Goal: Task Accomplishment & Management: Manage account settings

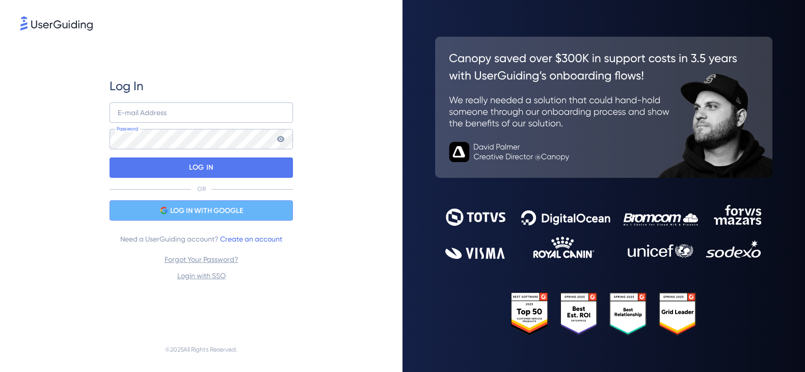
click at [176, 209] on span "LOG IN WITH GOOGLE" at bounding box center [206, 211] width 73 height 12
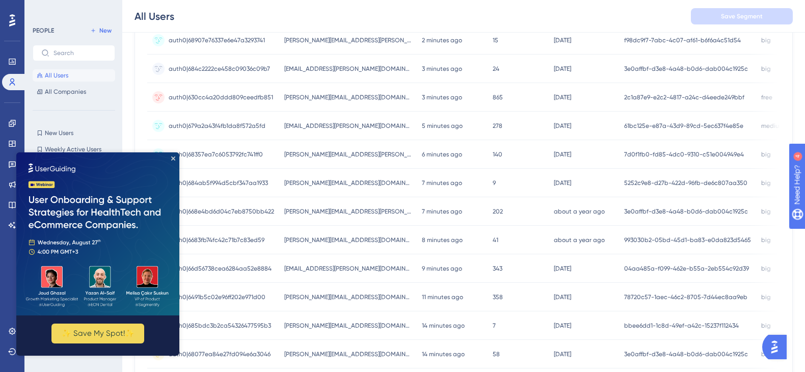
scroll to position [343, 0]
click at [174, 160] on img at bounding box center [97, 233] width 163 height 163
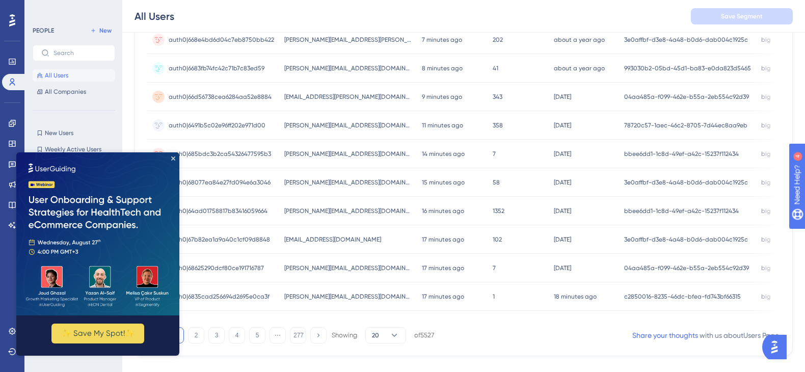
scroll to position [449, 0]
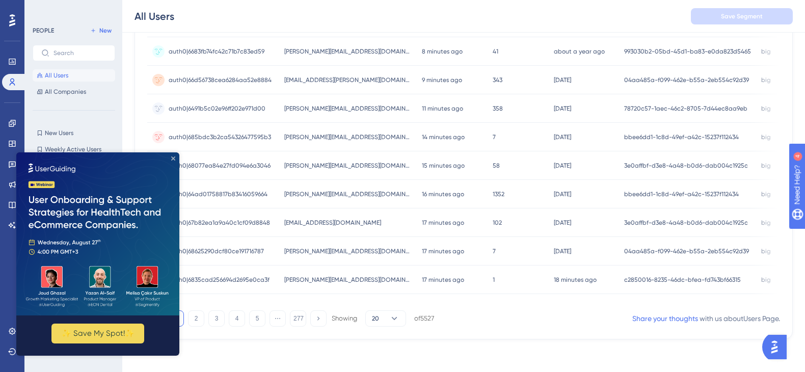
click at [174, 158] on icon "Close Preview" at bounding box center [173, 158] width 4 height 4
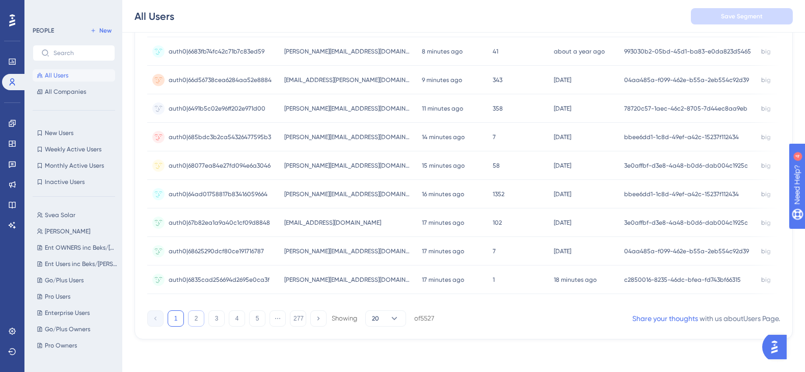
click at [192, 321] on button "2" at bounding box center [196, 318] width 16 height 16
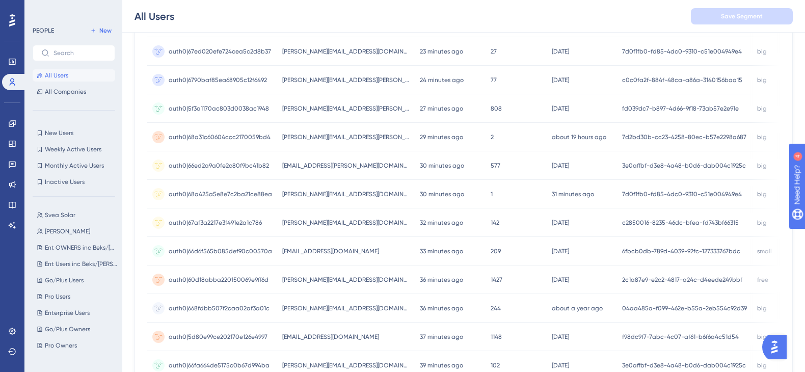
scroll to position [0, 0]
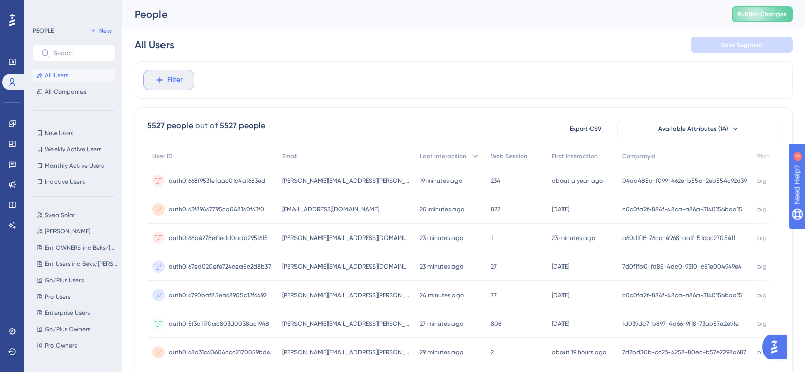
click at [180, 76] on span "Filter" at bounding box center [175, 80] width 16 height 12
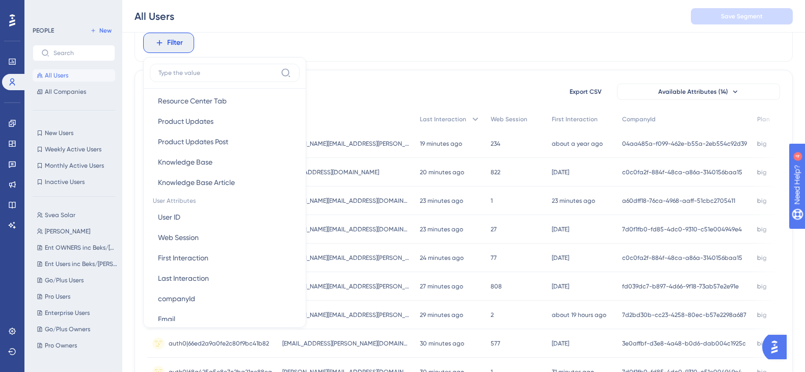
scroll to position [377, 0]
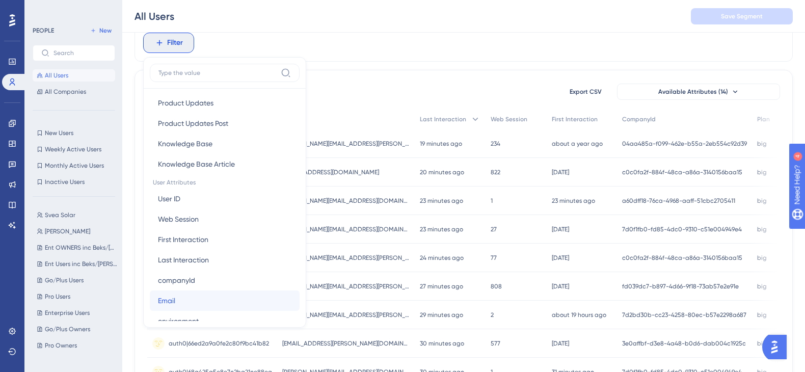
click at [189, 302] on button "Email Email" at bounding box center [225, 300] width 150 height 20
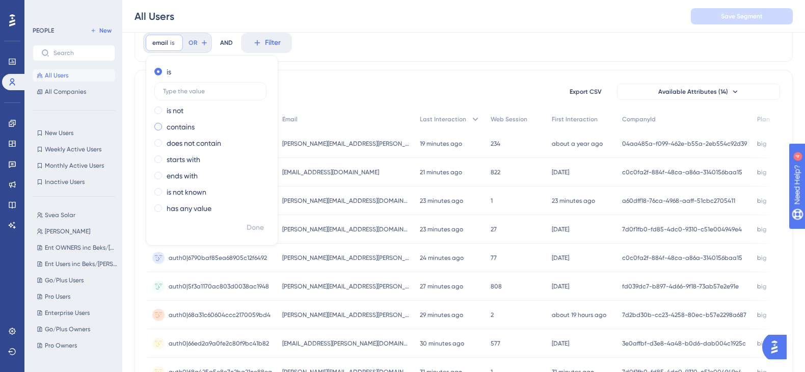
click at [187, 129] on label "contains" at bounding box center [181, 127] width 28 height 12
type input "sveasolar"
click at [249, 228] on span "Done" at bounding box center [255, 228] width 17 height 12
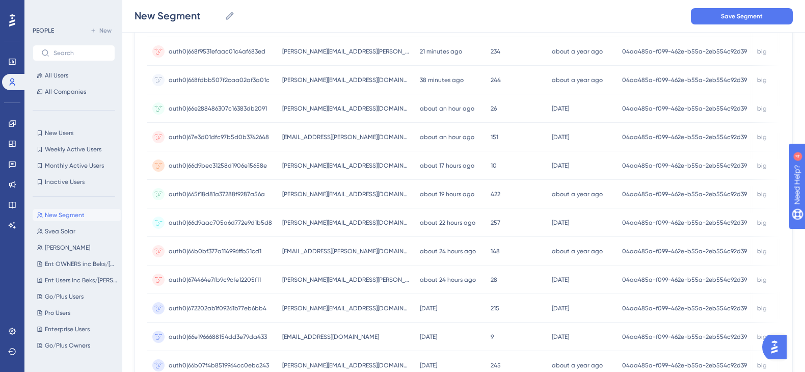
scroll to position [198, 0]
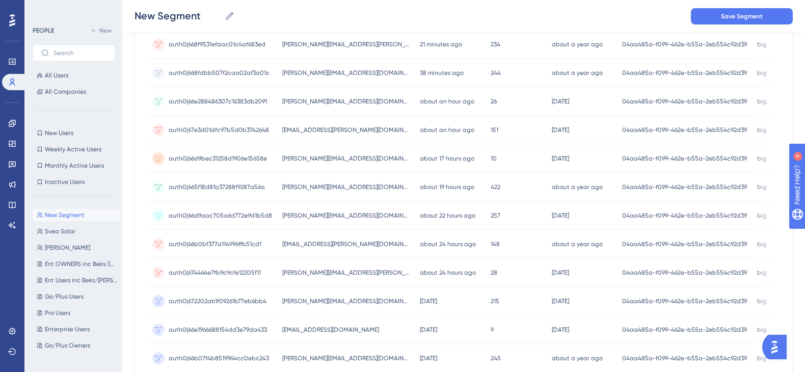
click at [293, 269] on span "[PERSON_NAME][EMAIL_ADDRESS][PERSON_NAME][DOMAIN_NAME]" at bounding box center [345, 272] width 127 height 8
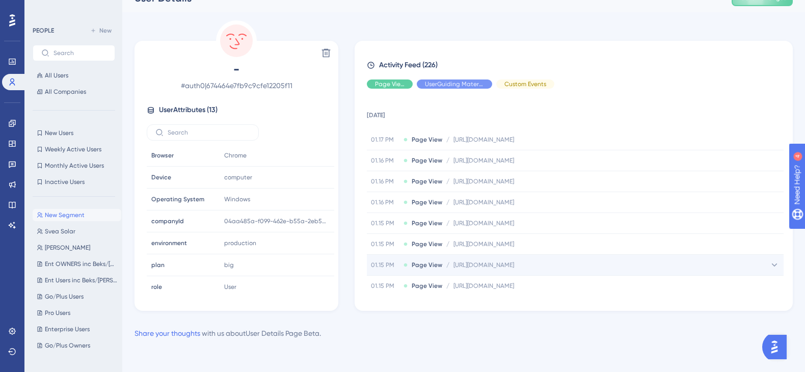
scroll to position [620, 0]
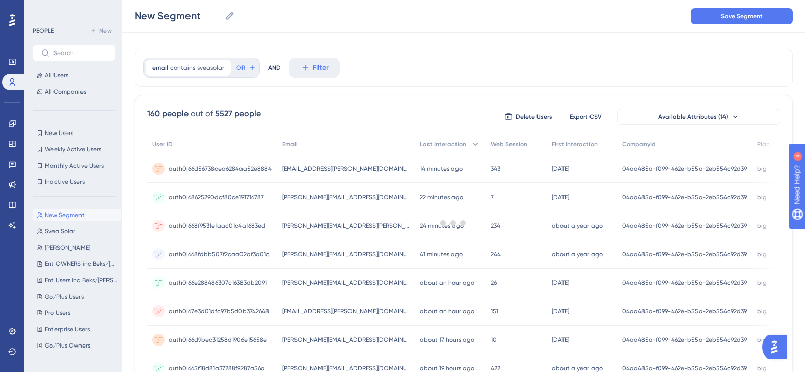
scroll to position [198, 0]
